Goal: Answer question/provide support

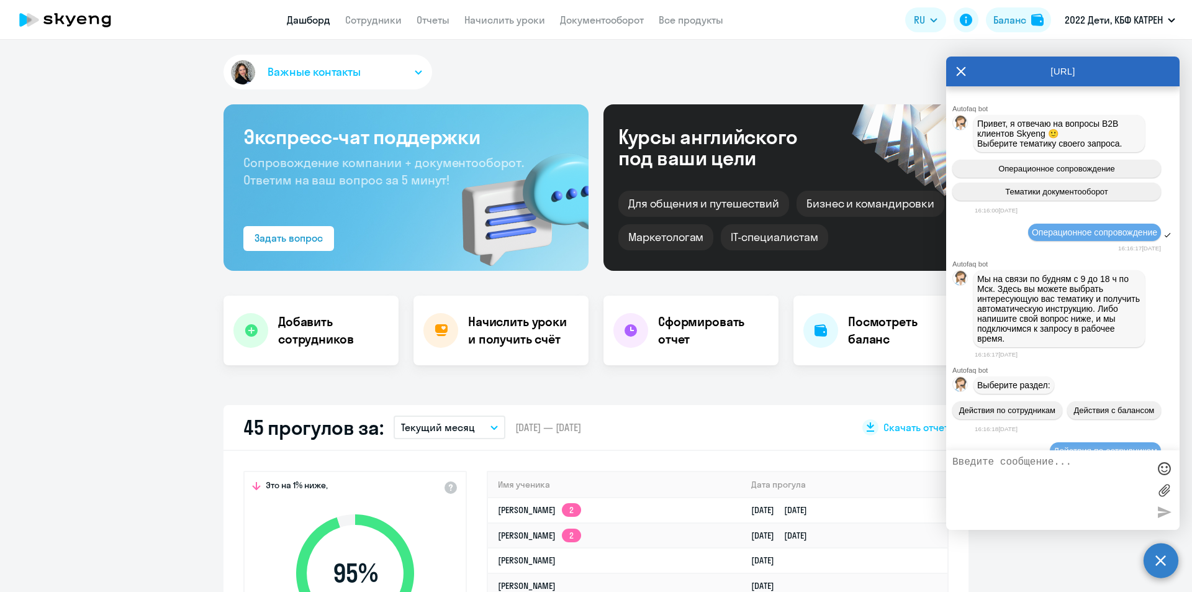
select select "30"
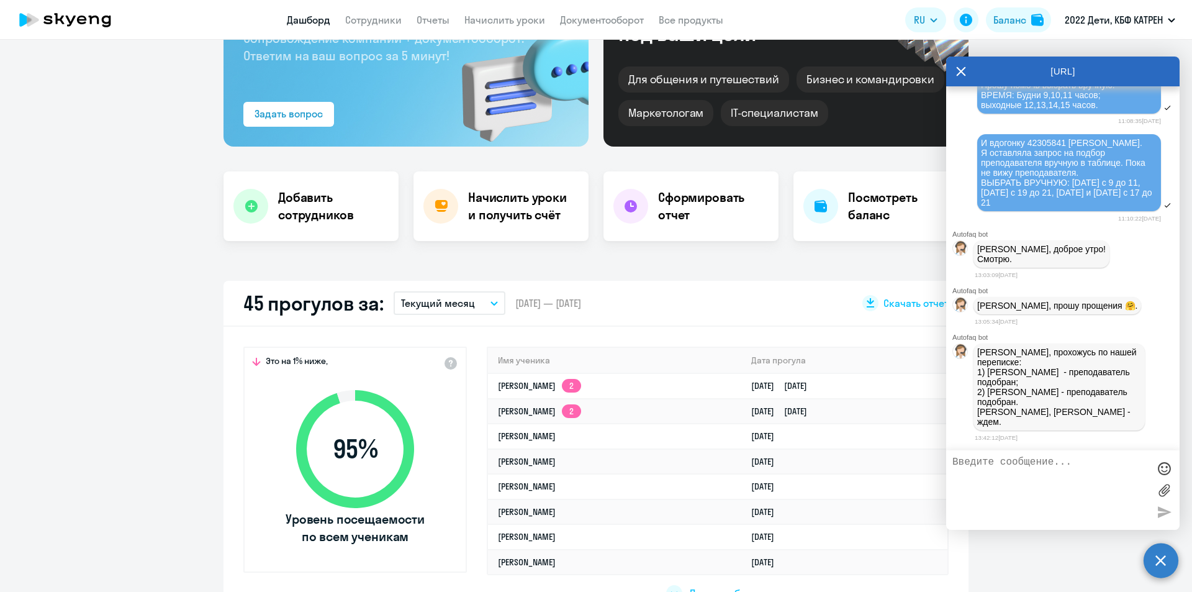
scroll to position [32451, 0]
click at [366, 21] on link "Сотрудники" at bounding box center [373, 20] width 57 height 12
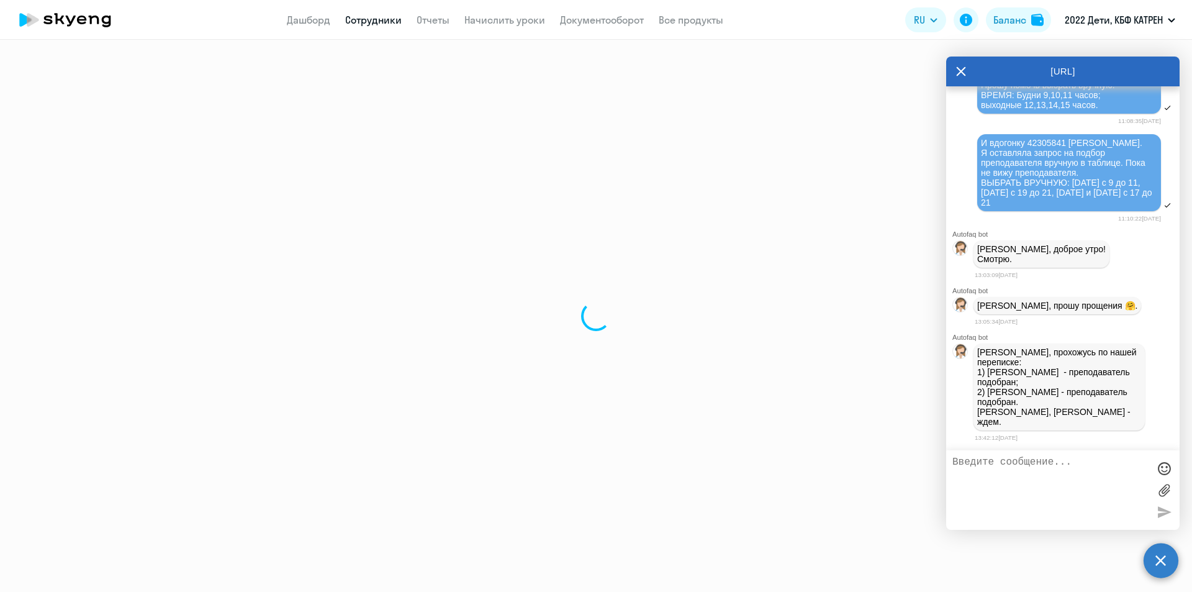
select select "30"
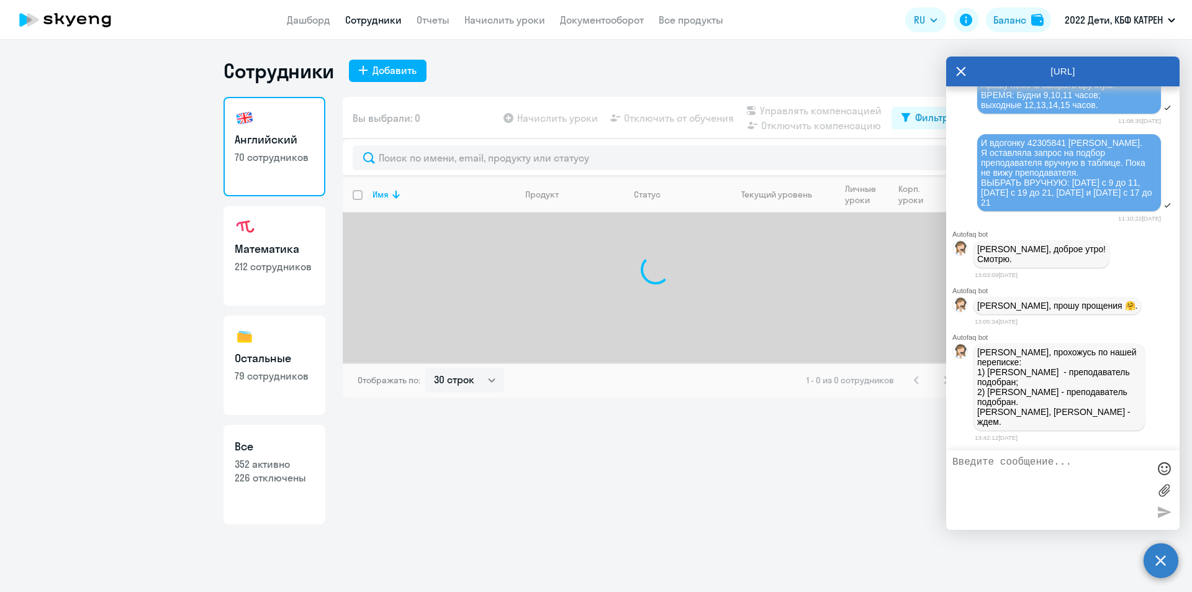
click at [296, 458] on p "352 активно" at bounding box center [274, 464] width 79 height 14
select select "30"
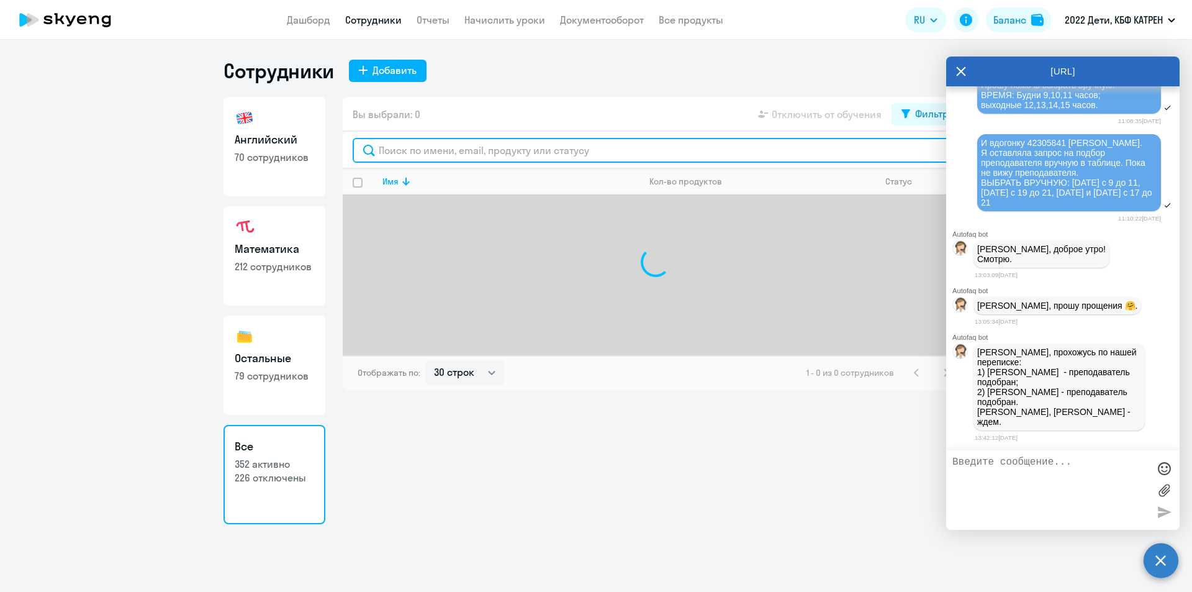
click at [522, 150] on input "text" at bounding box center [656, 150] width 606 height 25
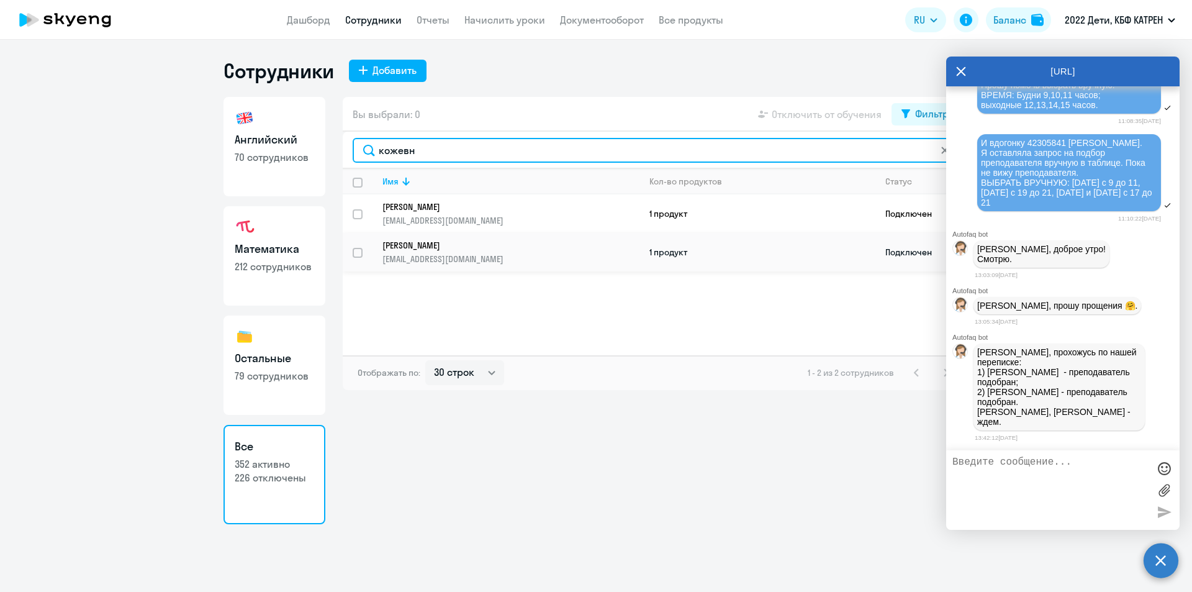
type input "кожевн"
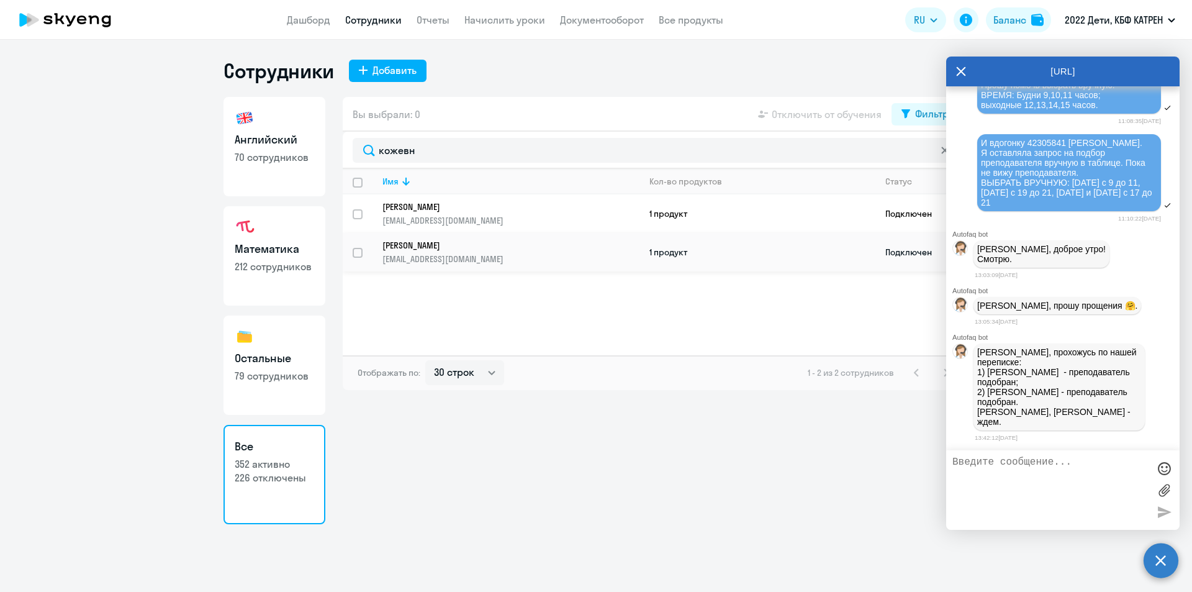
click at [449, 252] on link "[PERSON_NAME] [PERSON_NAME][EMAIL_ADDRESS][DOMAIN_NAME]" at bounding box center [511, 252] width 256 height 25
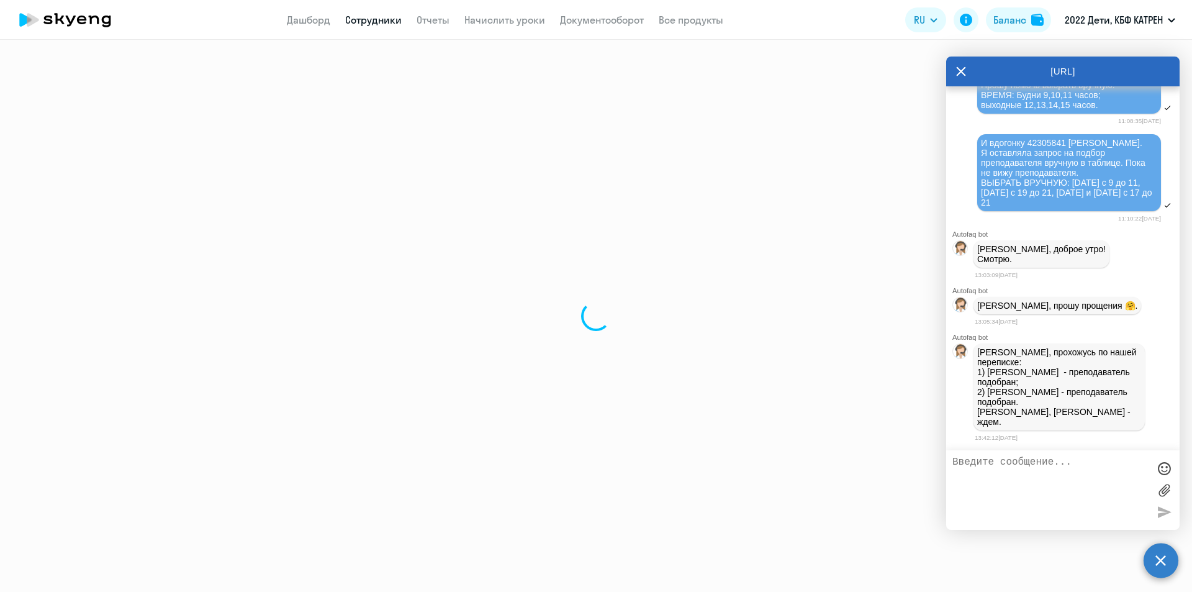
select select "math"
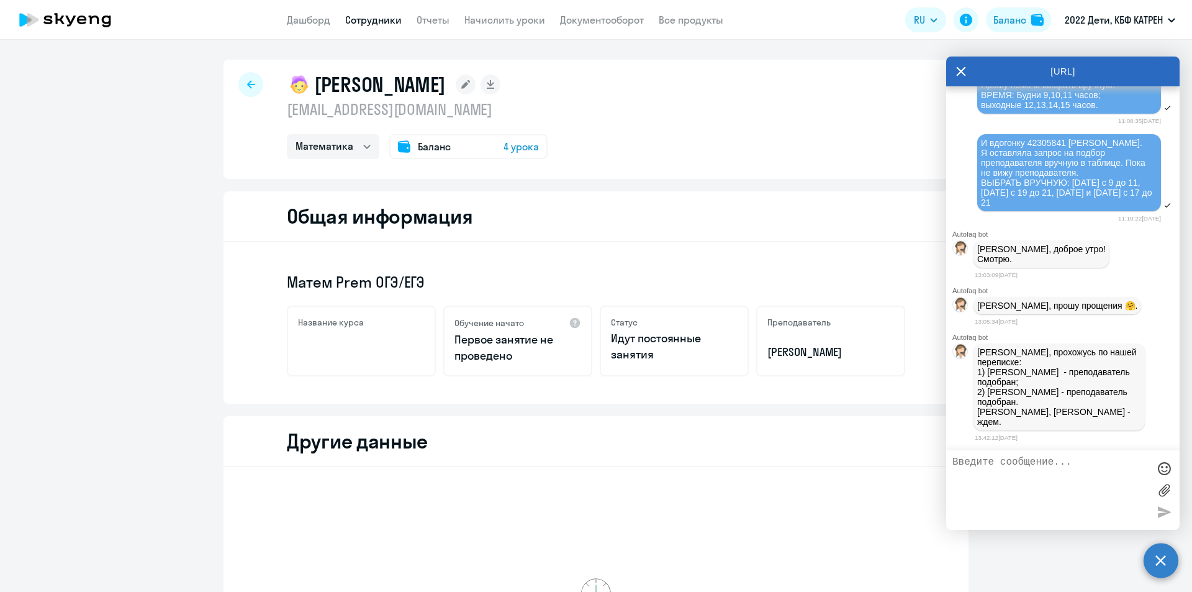
scroll to position [62, 0]
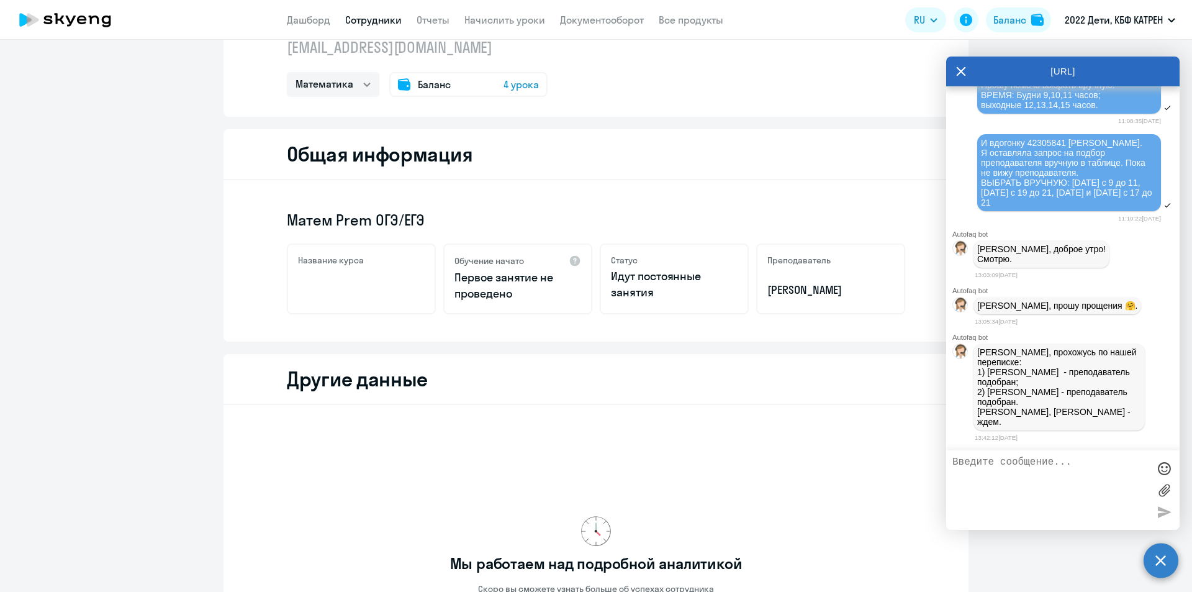
click at [1010, 464] on textarea at bounding box center [1051, 489] width 196 height 67
type textarea "С"
type textarea "Д"
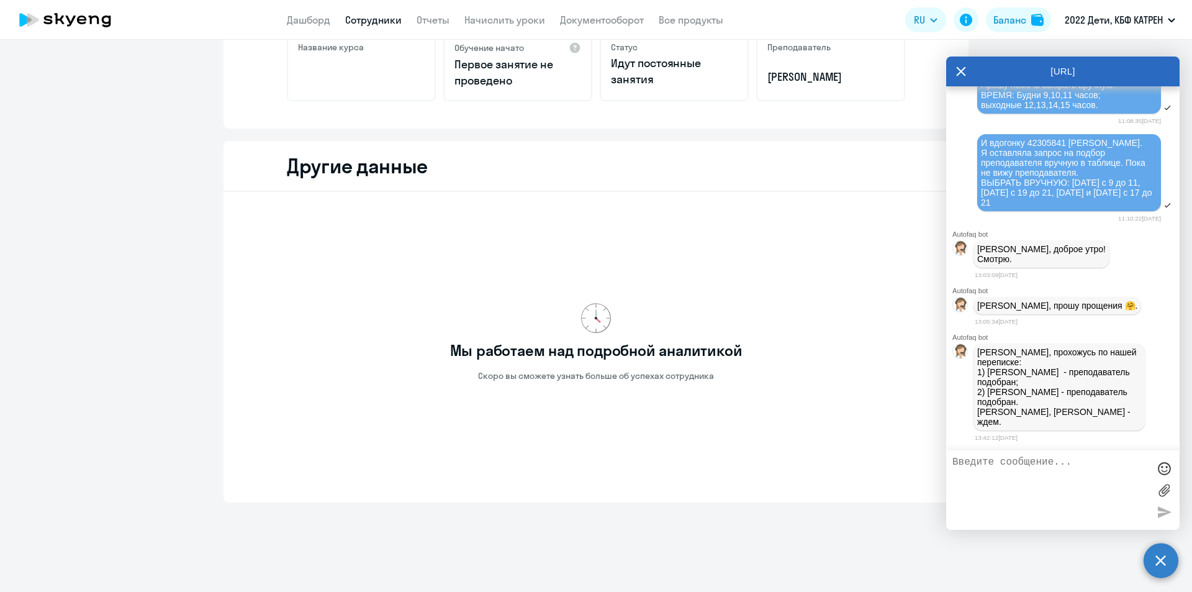
scroll to position [276, 0]
click at [1000, 470] on textarea at bounding box center [1051, 489] width 196 height 67
type textarea "П"
type textarea "Благодарю!"
click at [1168, 510] on div at bounding box center [1164, 511] width 19 height 19
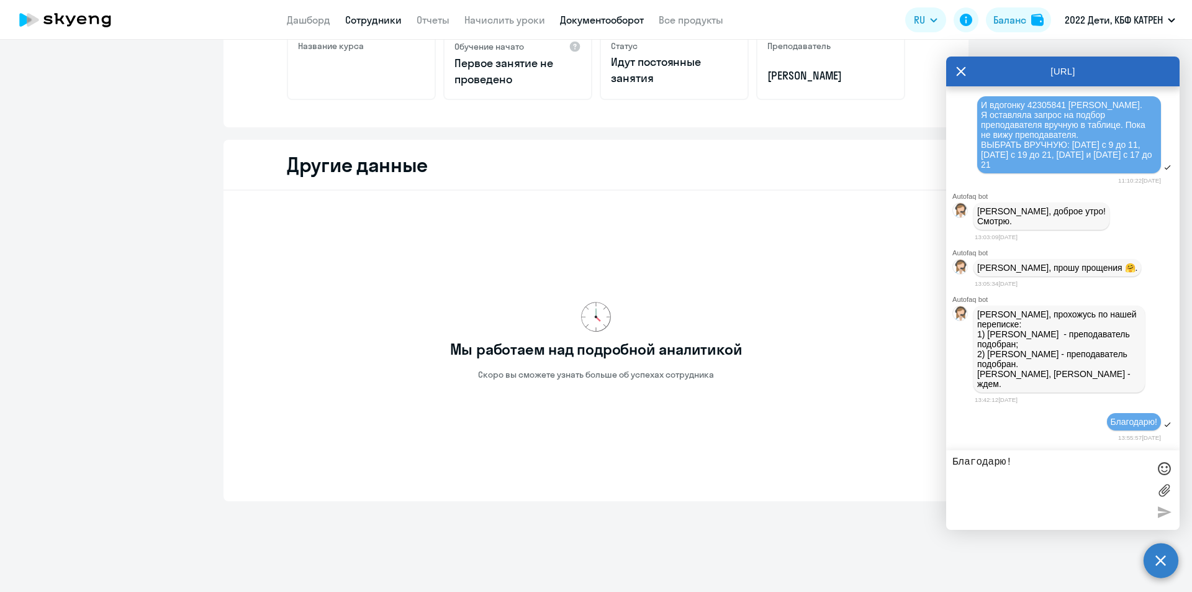
scroll to position [32489, 0]
